Goal: Information Seeking & Learning: Learn about a topic

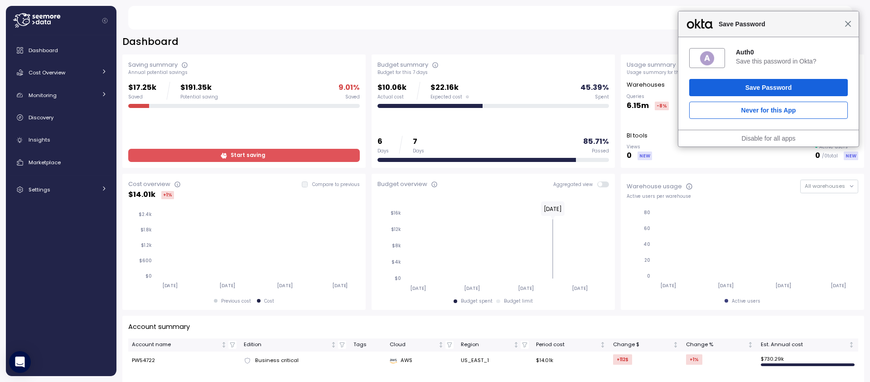
click at [847, 23] on span "Close" at bounding box center [848, 23] width 7 height 7
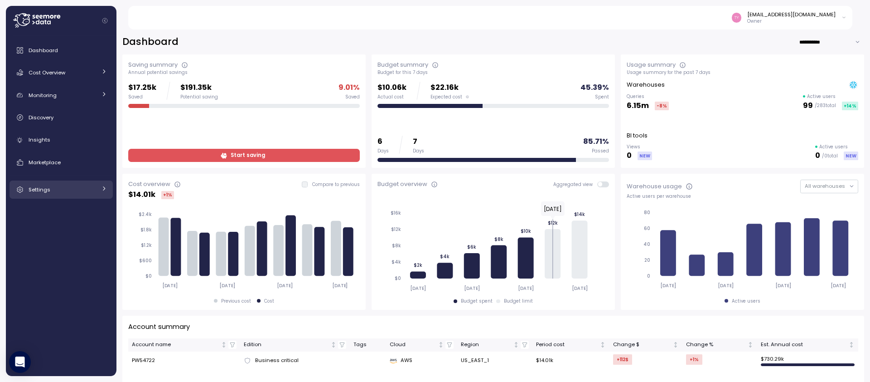
click at [53, 182] on link "Settings" at bounding box center [61, 189] width 103 height 18
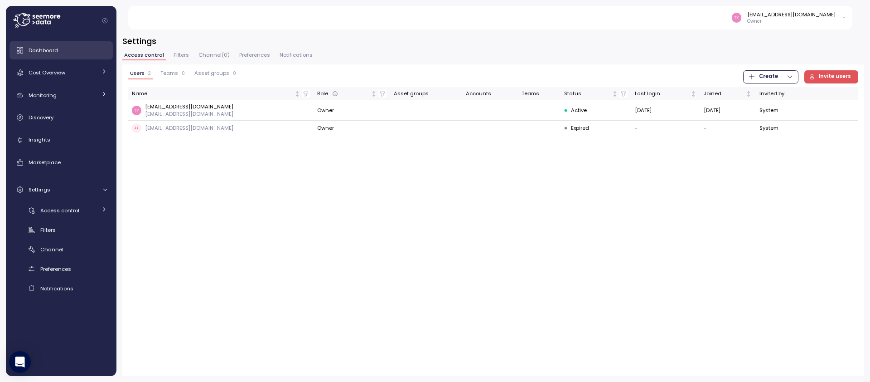
click at [54, 53] on span "Dashboard" at bounding box center [43, 50] width 29 height 7
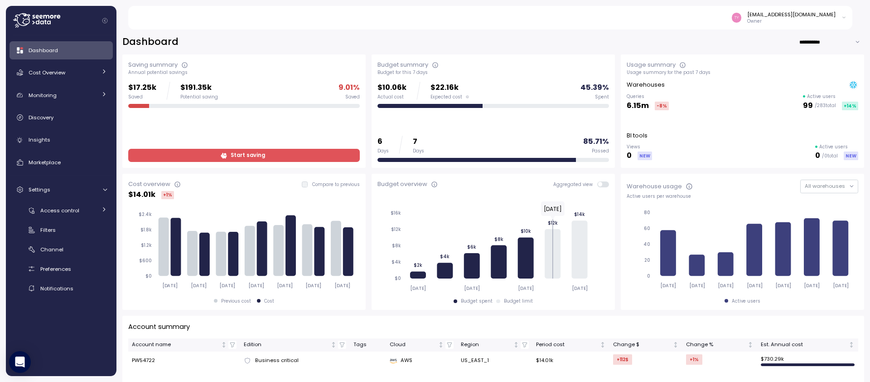
click at [807, 12] on div "tyadav@rxsense.com" at bounding box center [791, 14] width 88 height 7
click at [813, 40] on div "User settings" at bounding box center [824, 37] width 35 height 8
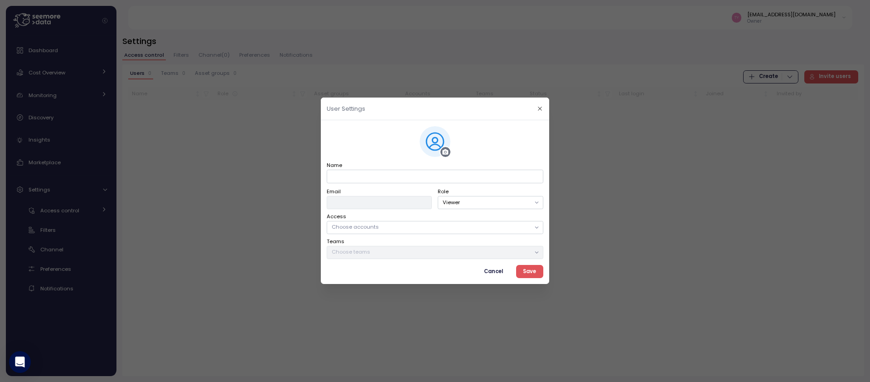
type input "**********"
click at [494, 273] on span "Cancel" at bounding box center [493, 271] width 19 height 12
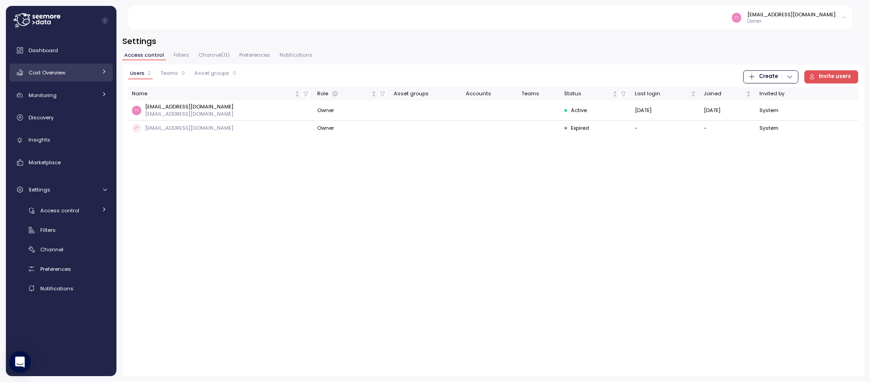
click at [64, 73] on span "Cost Overview" at bounding box center [47, 72] width 37 height 7
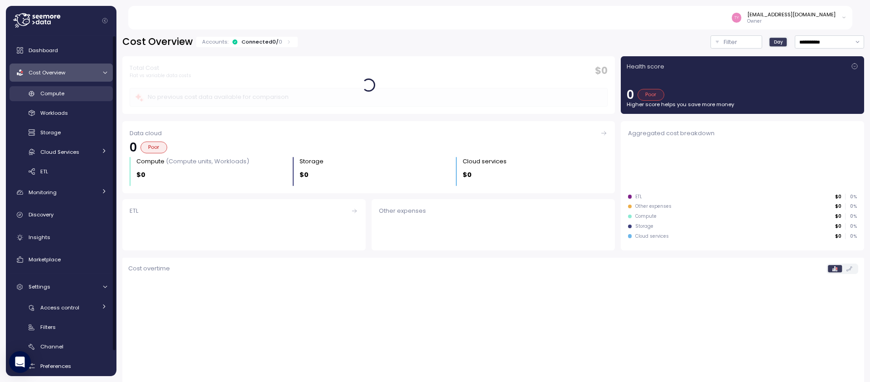
click at [48, 94] on span "Compute" at bounding box center [52, 93] width 24 height 7
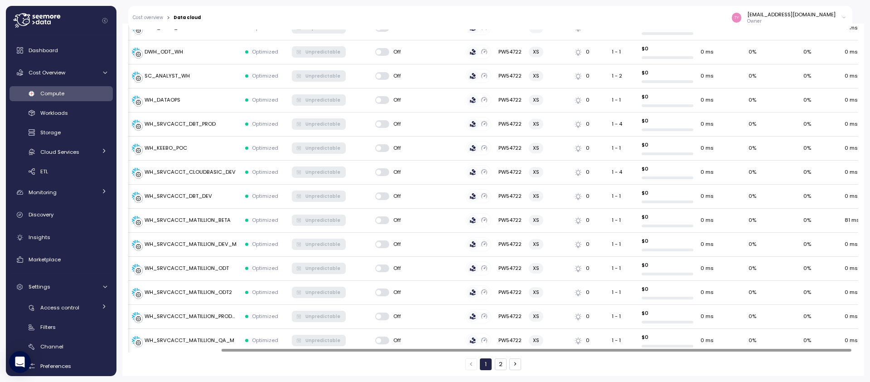
scroll to position [0, 106]
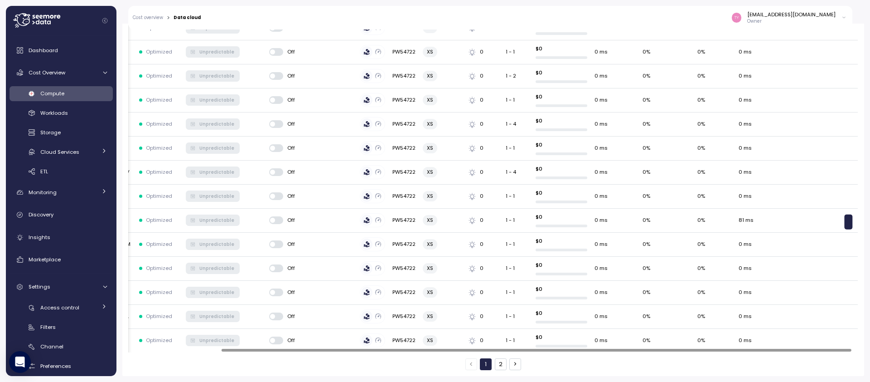
click at [775, 350] on div at bounding box center [493, 350] width 730 height 5
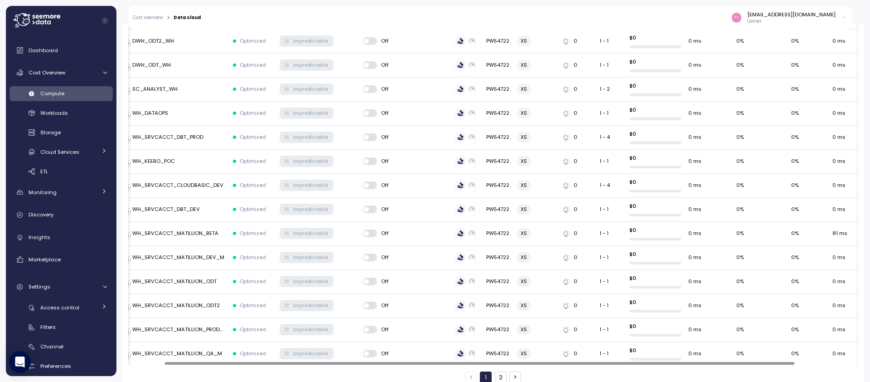
scroll to position [0, 0]
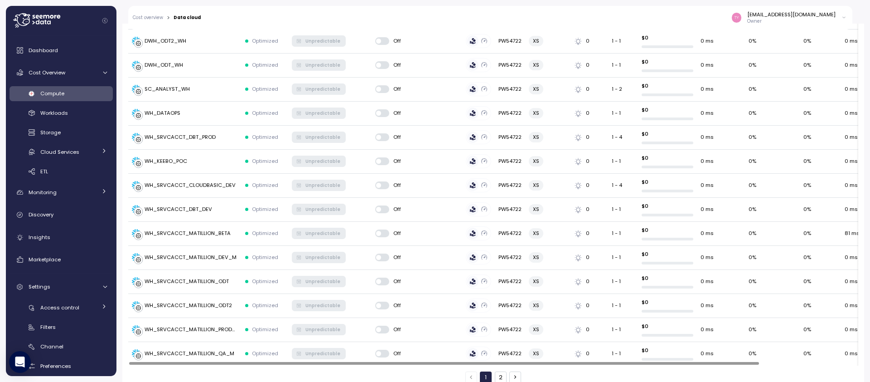
click at [563, 364] on div at bounding box center [444, 363] width 630 height 3
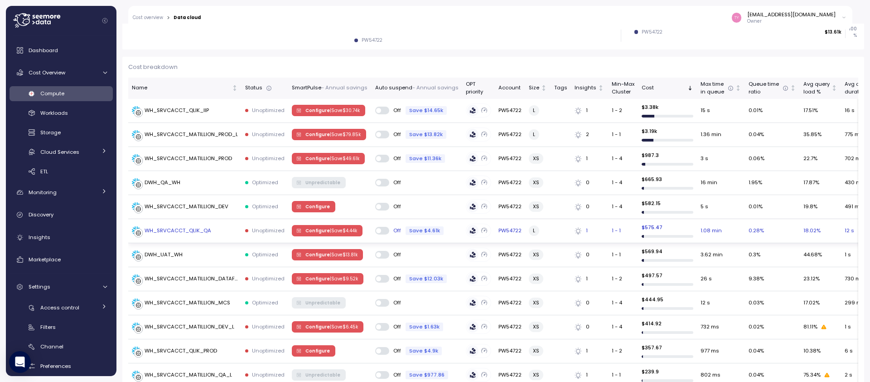
scroll to position [108, 0]
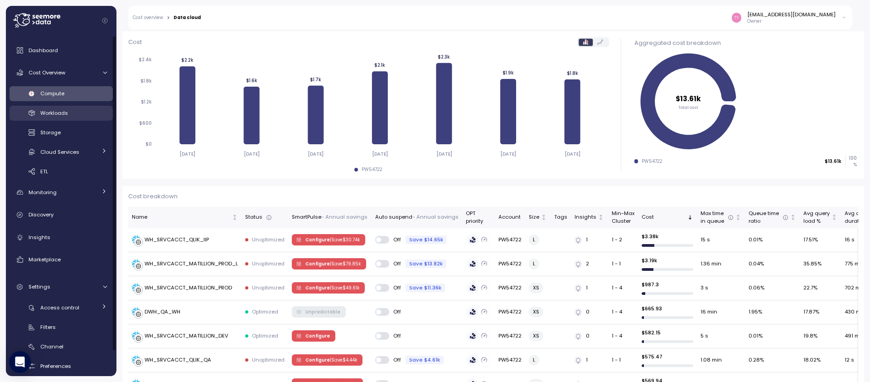
click at [63, 114] on span "Workloads" at bounding box center [54, 112] width 28 height 7
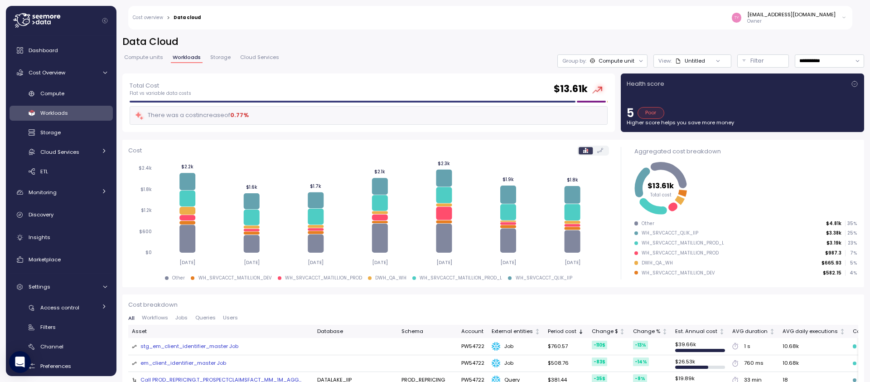
click at [143, 56] on span "Compute units" at bounding box center [143, 57] width 39 height 5
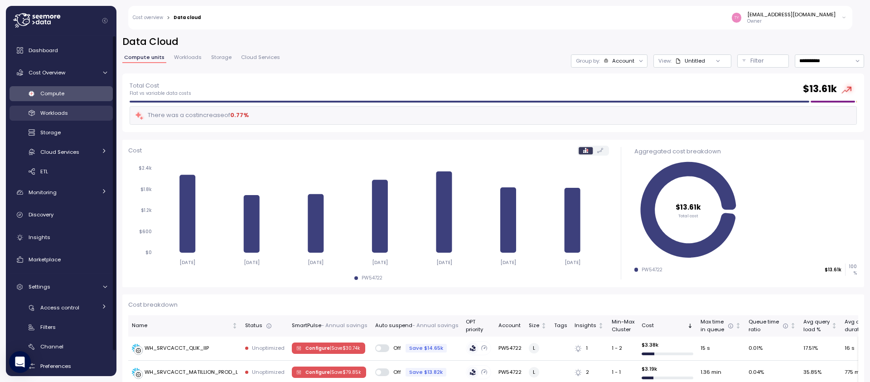
click at [61, 115] on span "Workloads" at bounding box center [54, 112] width 28 height 7
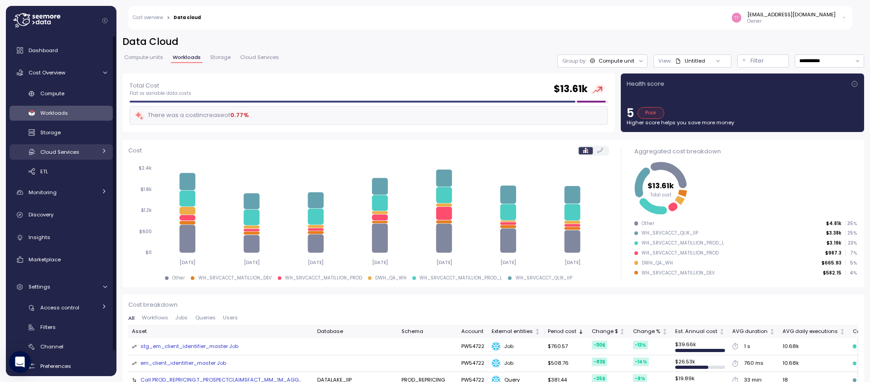
click at [97, 151] on link "Cloud Services" at bounding box center [61, 151] width 103 height 15
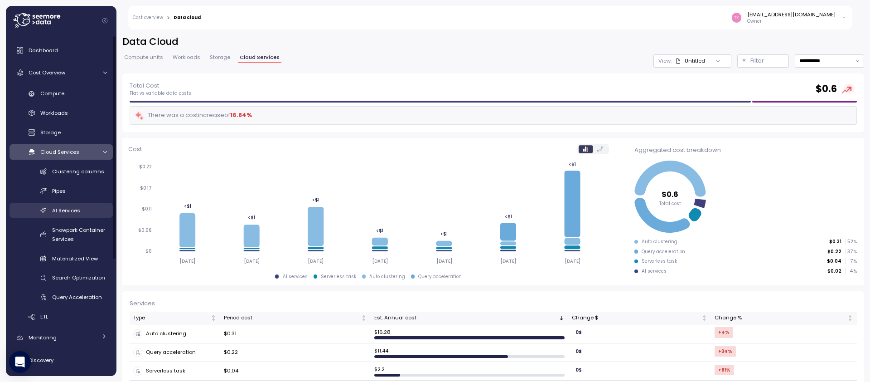
click at [71, 206] on div "AI Services" at bounding box center [79, 210] width 55 height 9
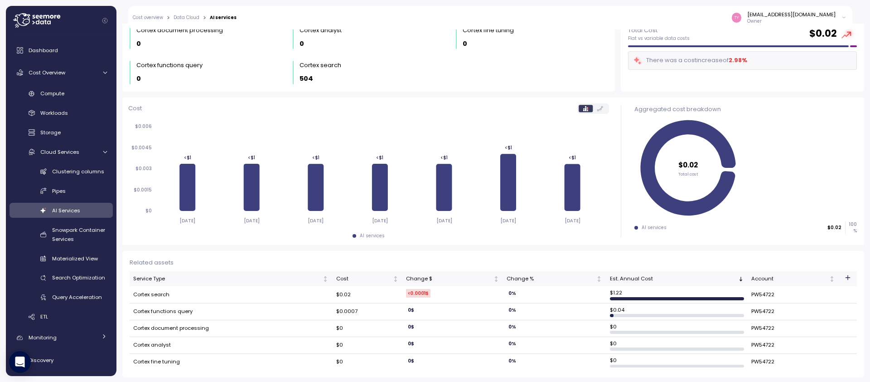
scroll to position [38, 0]
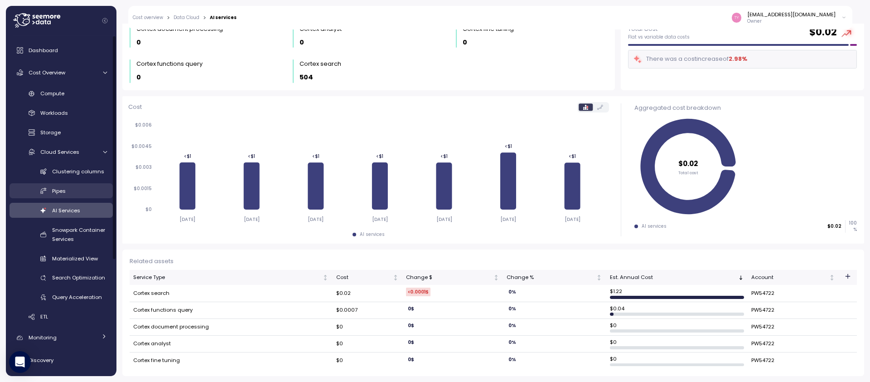
click at [60, 190] on span "Pipes" at bounding box center [59, 190] width 14 height 7
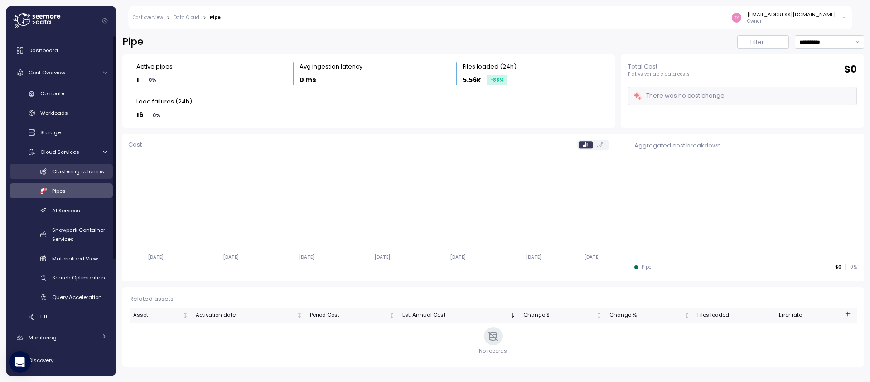
click at [57, 172] on span "Clustering columns" at bounding box center [78, 171] width 52 height 7
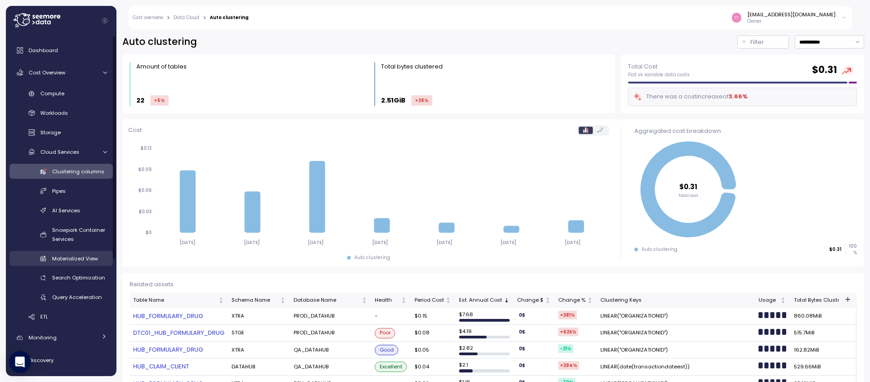
click at [68, 263] on link "Materialized View" at bounding box center [61, 258] width 103 height 15
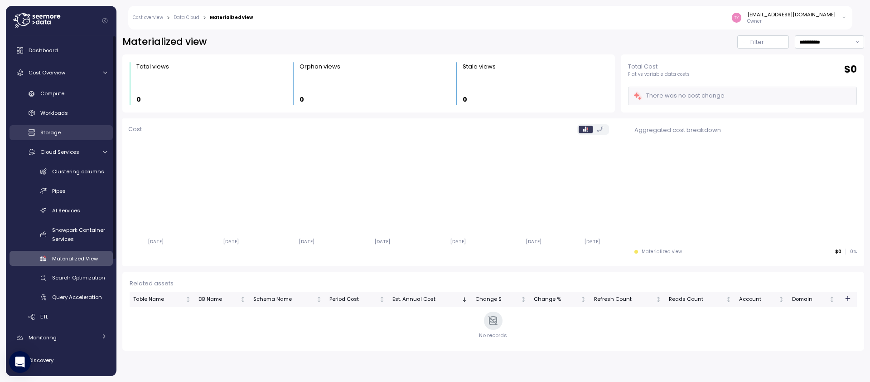
click at [53, 131] on span "Storage" at bounding box center [50, 132] width 20 height 7
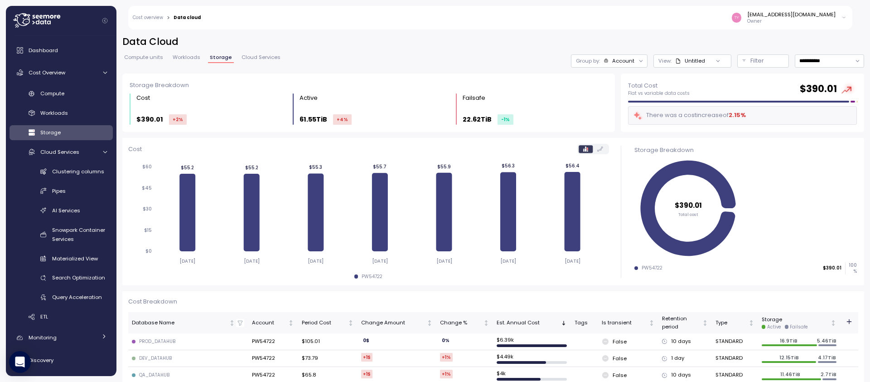
click at [190, 56] on span "Workloads" at bounding box center [187, 57] width 28 height 5
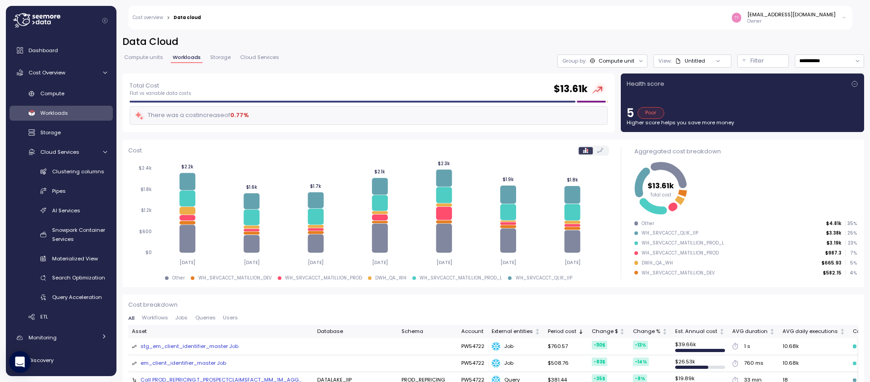
click at [277, 58] on link "Cloud Services" at bounding box center [259, 59] width 43 height 8
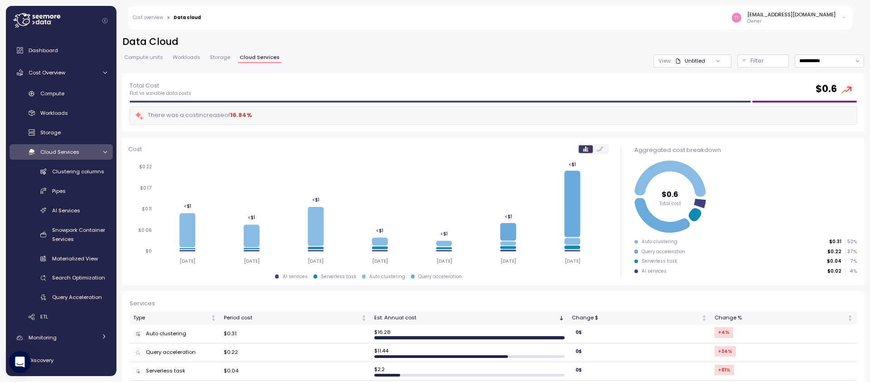
click at [147, 55] on span "Compute units" at bounding box center [143, 57] width 39 height 5
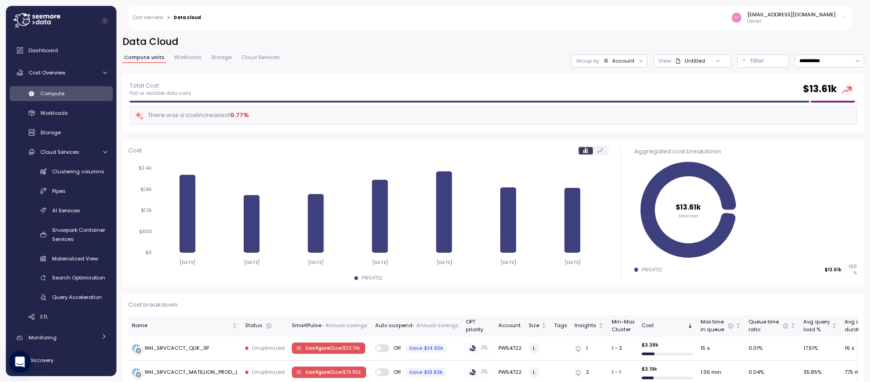
click at [195, 58] on span "Workloads" at bounding box center [188, 57] width 28 height 5
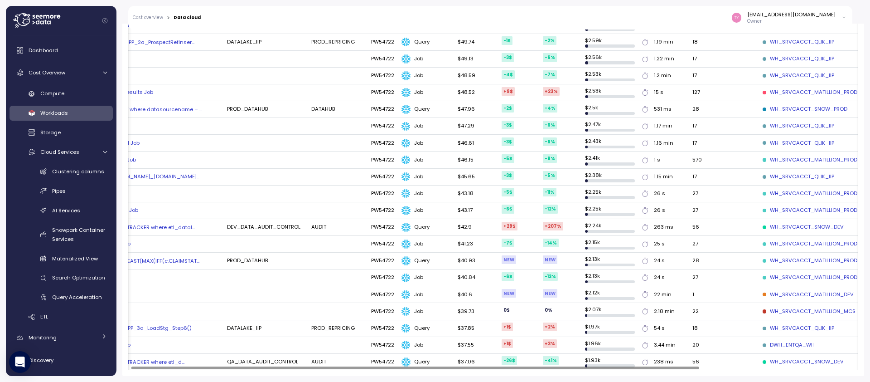
scroll to position [0, 197]
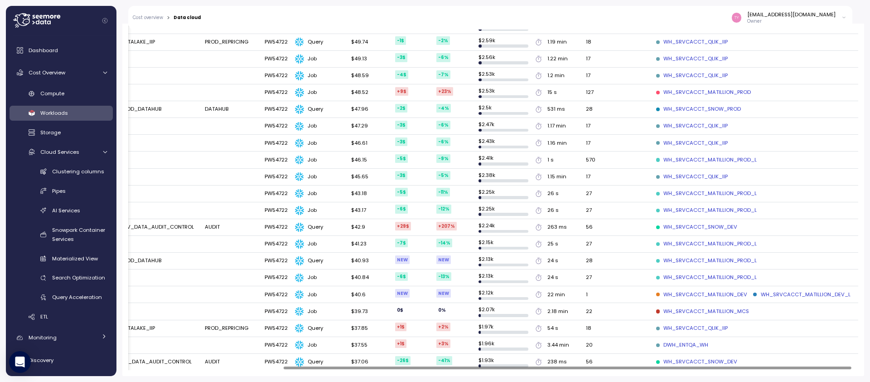
click at [621, 369] on div at bounding box center [567, 367] width 568 height 3
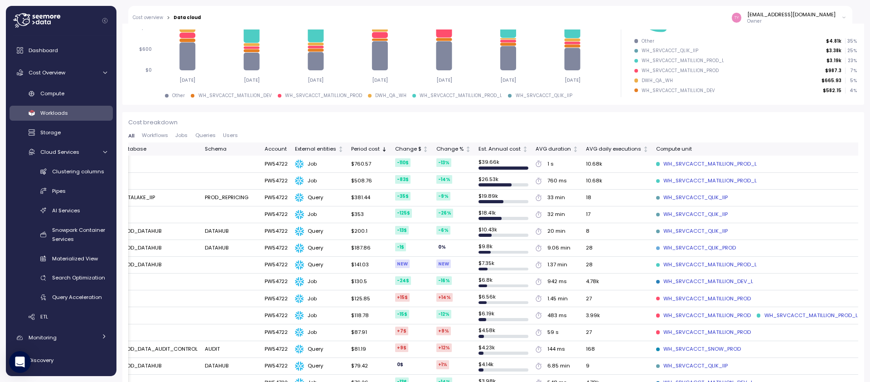
scroll to position [0, 0]
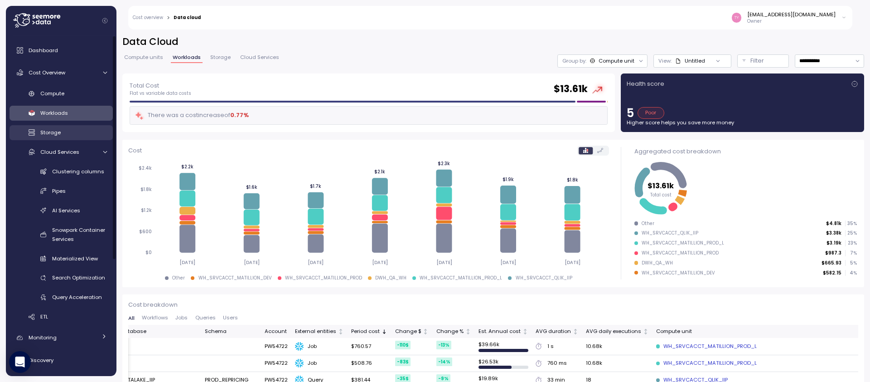
click at [59, 135] on span "Storage" at bounding box center [50, 132] width 20 height 7
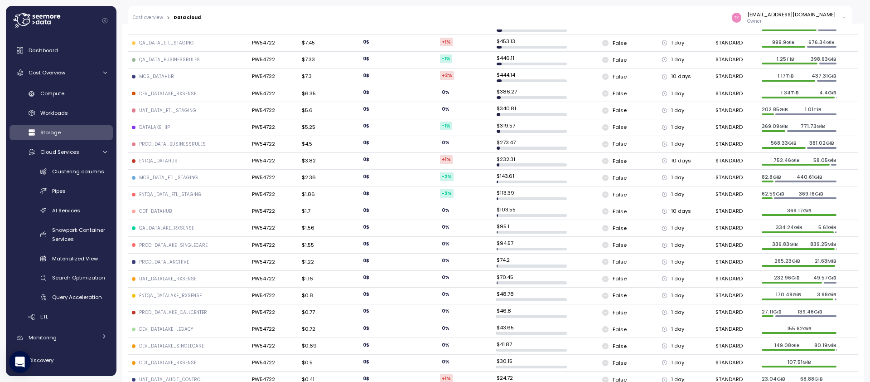
scroll to position [18, 0]
